Goal: Task Accomplishment & Management: Manage account settings

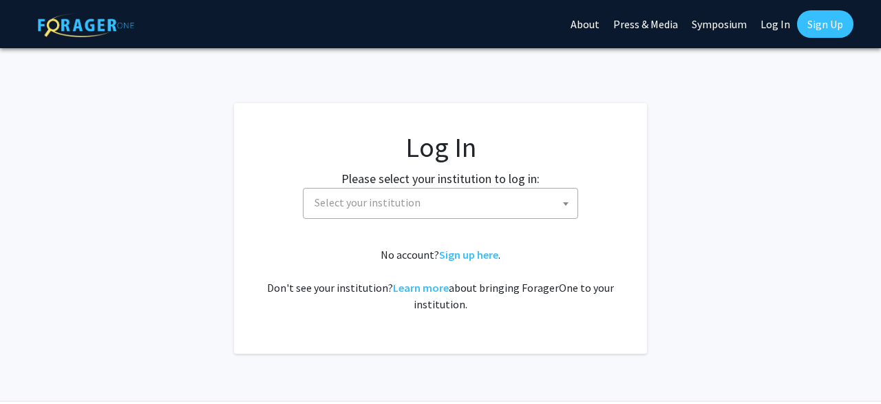
click at [426, 204] on span "Select your institution" at bounding box center [443, 203] width 268 height 28
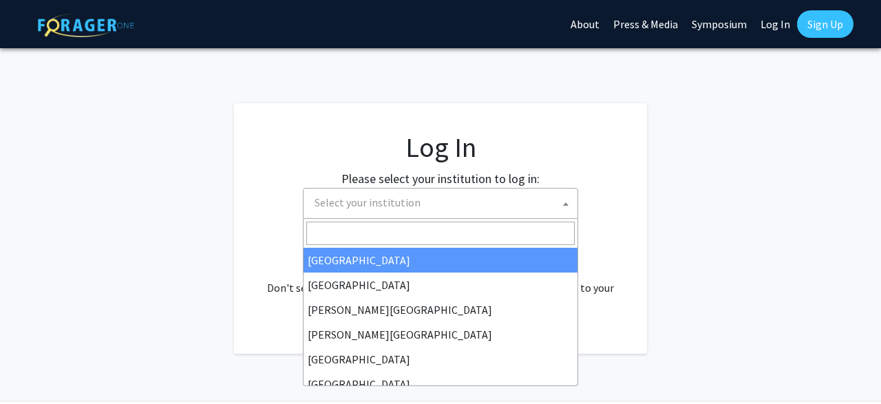
select select "34"
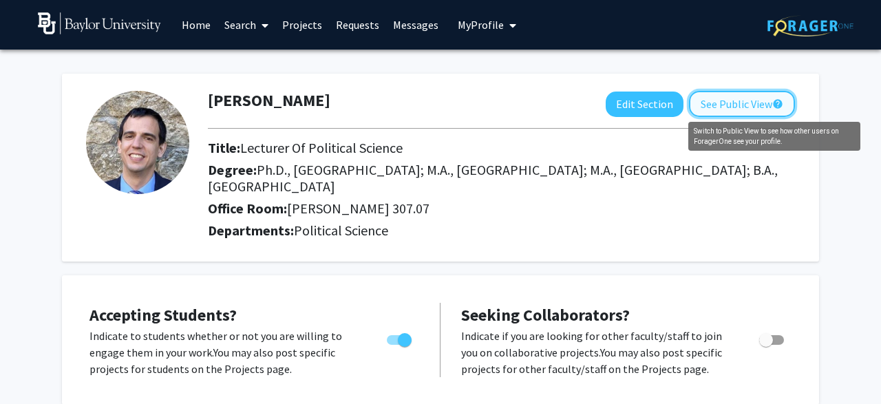
click at [778, 106] on mat-icon "help" at bounding box center [777, 104] width 11 height 17
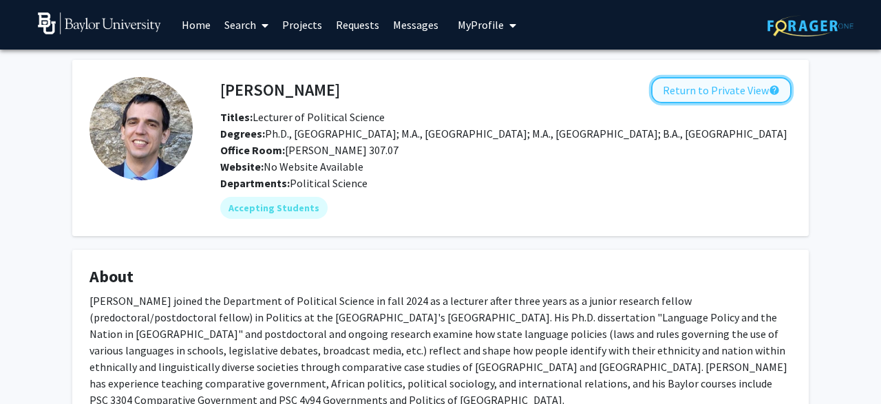
click at [720, 92] on button "Return to Private View help" at bounding box center [721, 90] width 140 height 26
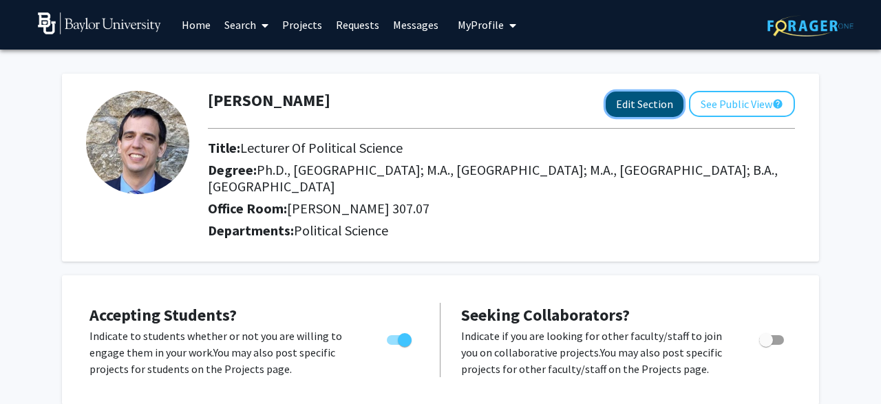
click at [626, 109] on button "Edit Section" at bounding box center [645, 104] width 78 height 25
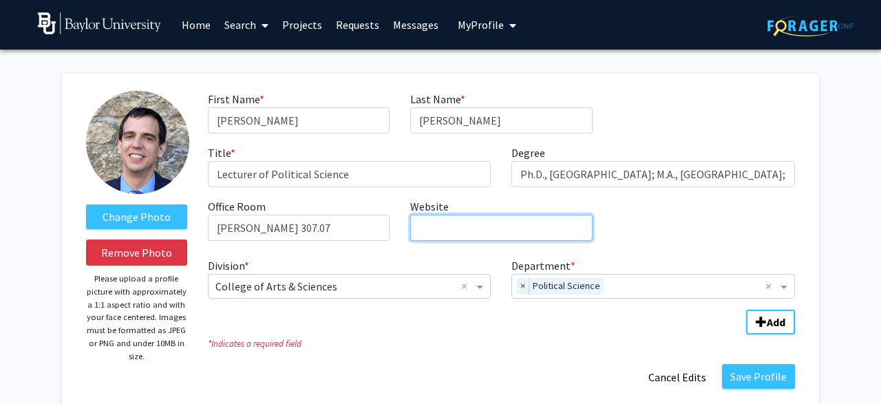
click at [477, 227] on input "Website required" at bounding box center [501, 228] width 182 height 26
paste input "https://atmarshall.com/"
type input "https://atmarshall.com/"
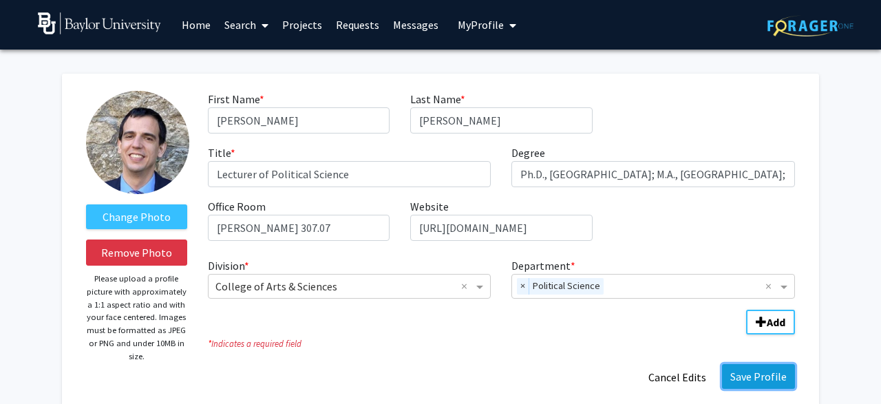
click at [759, 380] on button "Save Profile" at bounding box center [758, 376] width 73 height 25
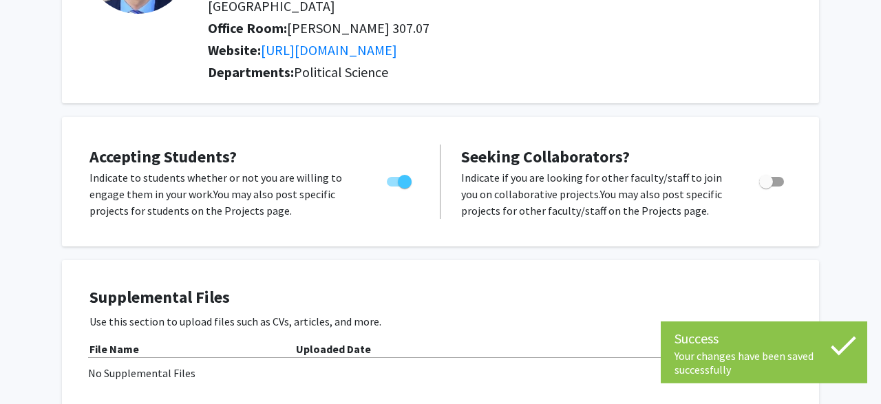
scroll to position [185, 0]
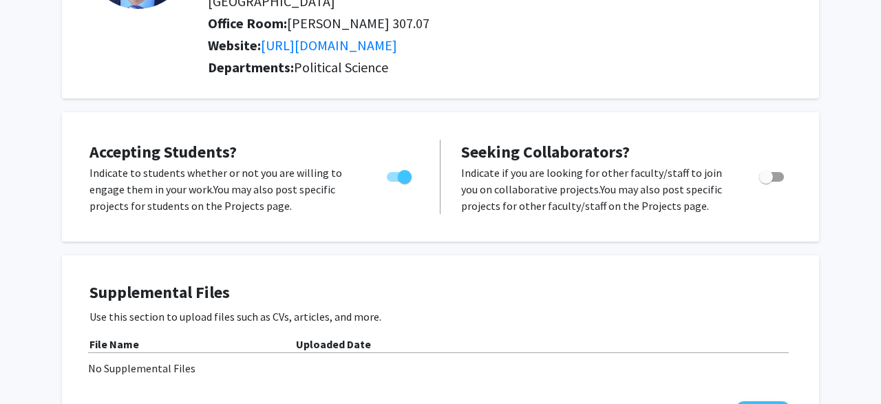
click at [781, 175] on span "Toggle" at bounding box center [771, 177] width 25 height 10
click at [766, 182] on input "Toggle" at bounding box center [765, 182] width 1 height 1
checkbox input "true"
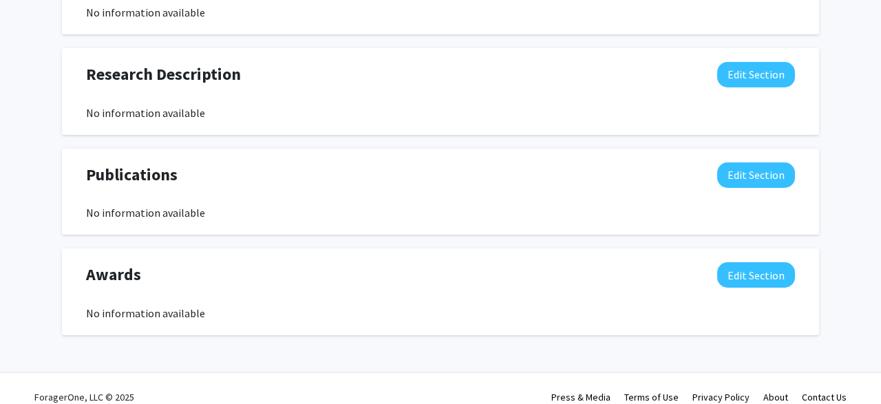
scroll to position [0, 0]
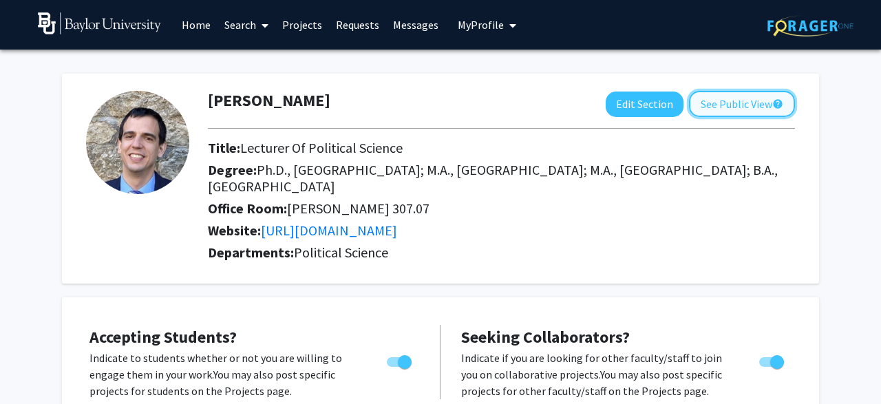
click at [729, 105] on button "See Public View help" at bounding box center [742, 104] width 106 height 26
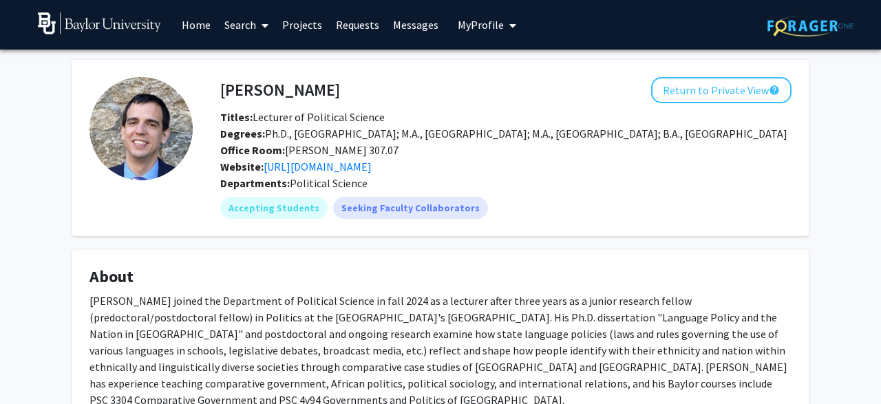
click at [244, 31] on link "Search" at bounding box center [246, 25] width 58 height 48
click at [311, 30] on link "Projects" at bounding box center [302, 25] width 54 height 48
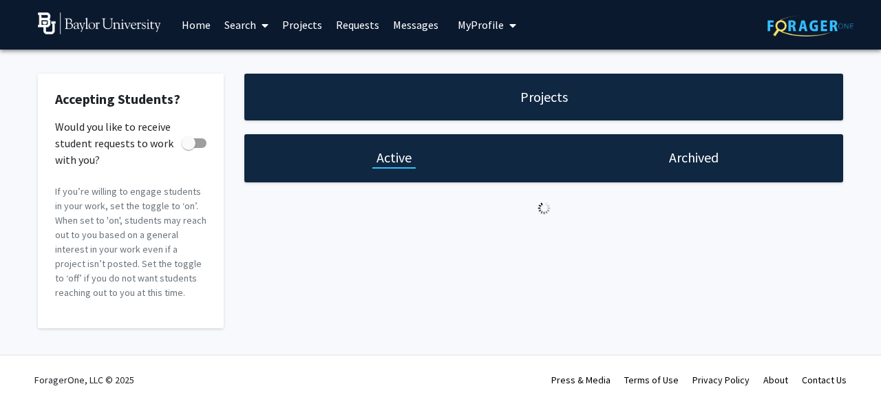
checkbox input "true"
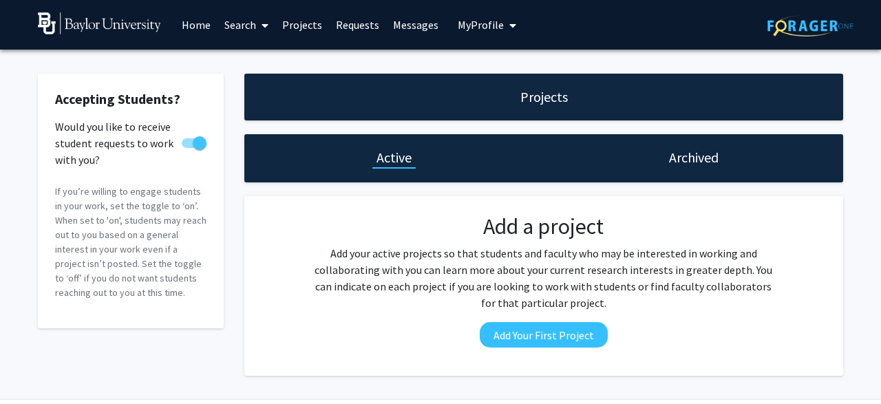
click at [359, 23] on link "Requests" at bounding box center [357, 25] width 57 height 48
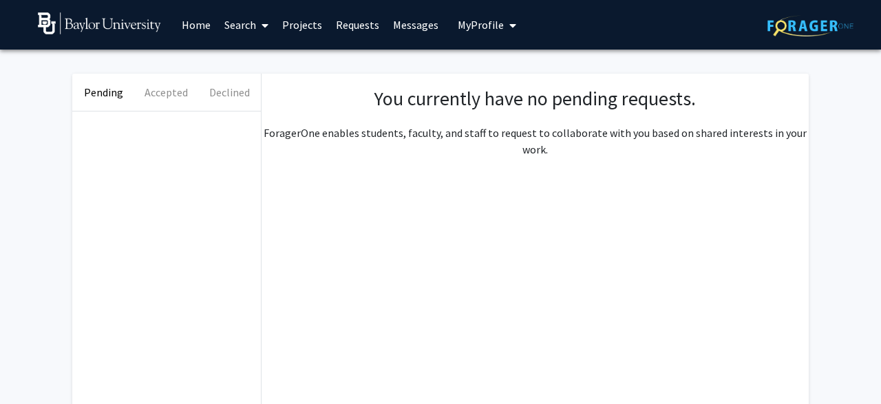
click at [194, 19] on link "Home" at bounding box center [196, 25] width 43 height 48
